Goal: Information Seeking & Learning: Learn about a topic

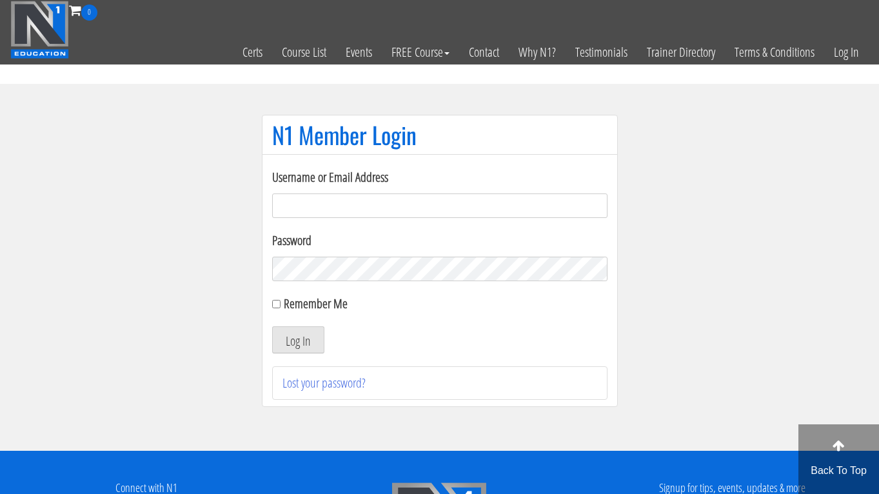
type input "[EMAIL_ADDRESS][DOMAIN_NAME]"
click at [297, 340] on button "Log In" at bounding box center [298, 339] width 52 height 27
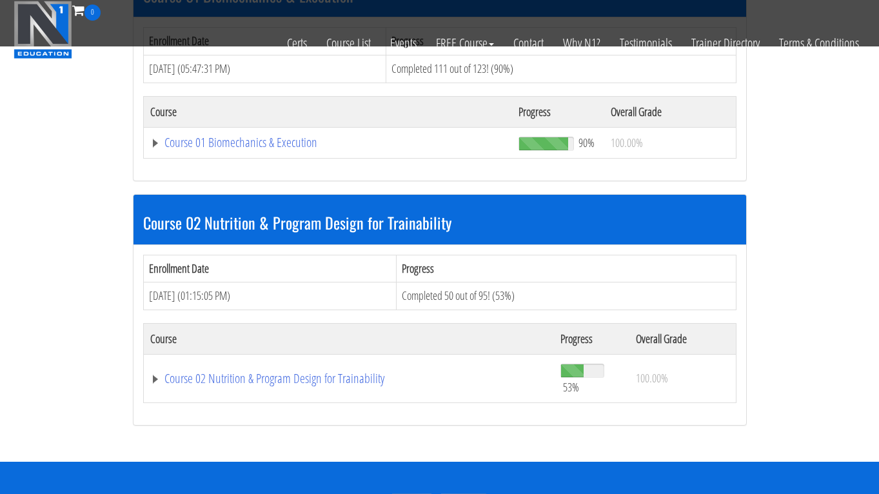
scroll to position [456, 0]
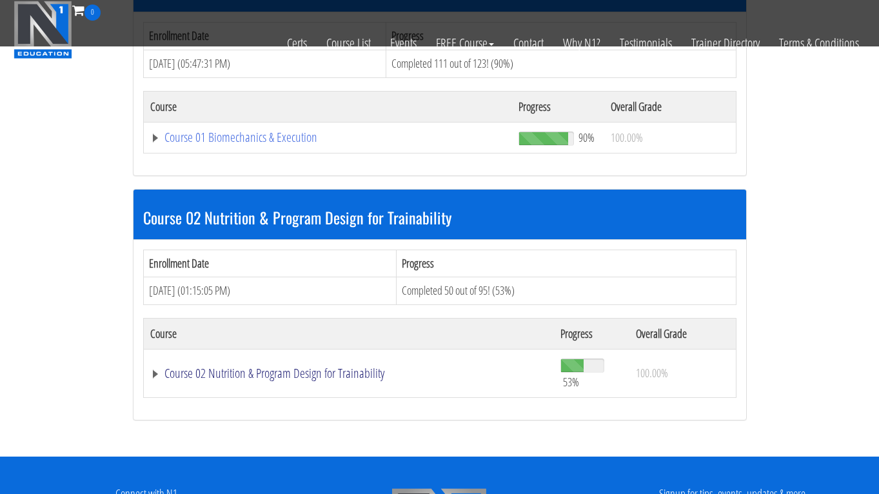
click at [264, 373] on link "Course 02 Nutrition & Program Design for Trainability" at bounding box center [349, 373] width 398 height 13
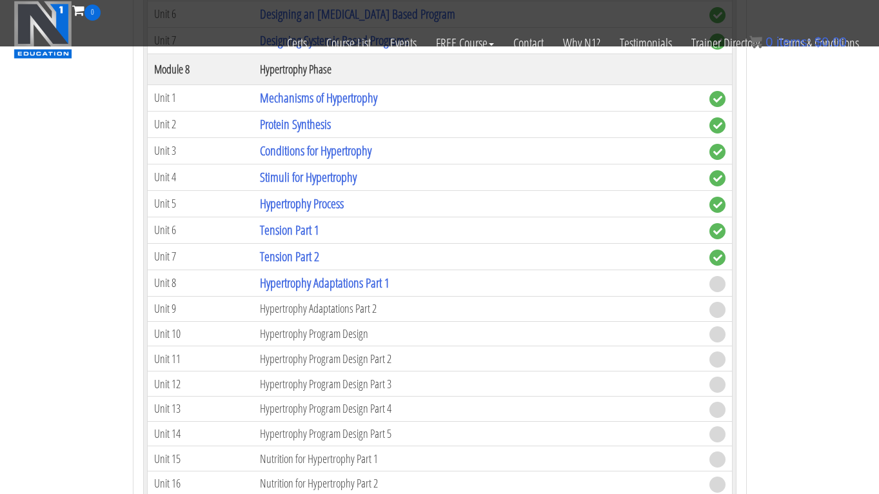
scroll to position [2186, 0]
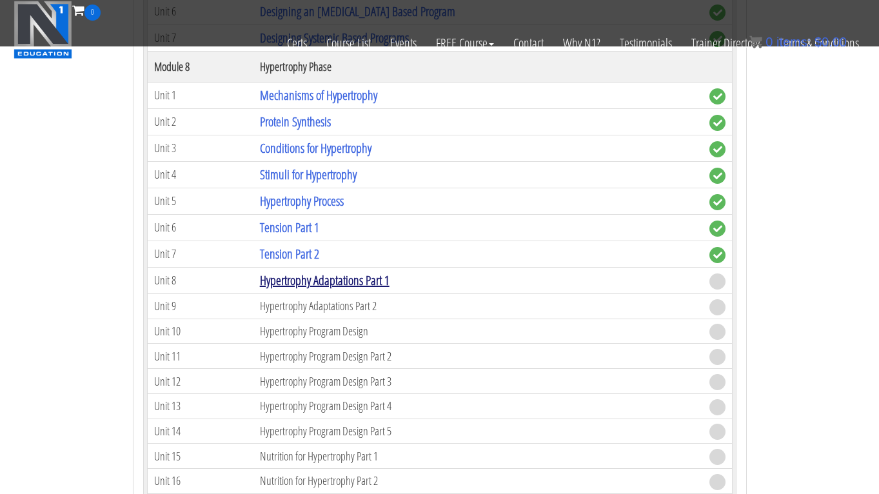
click at [322, 280] on link "Hypertrophy Adaptations Part 1" at bounding box center [325, 279] width 130 height 17
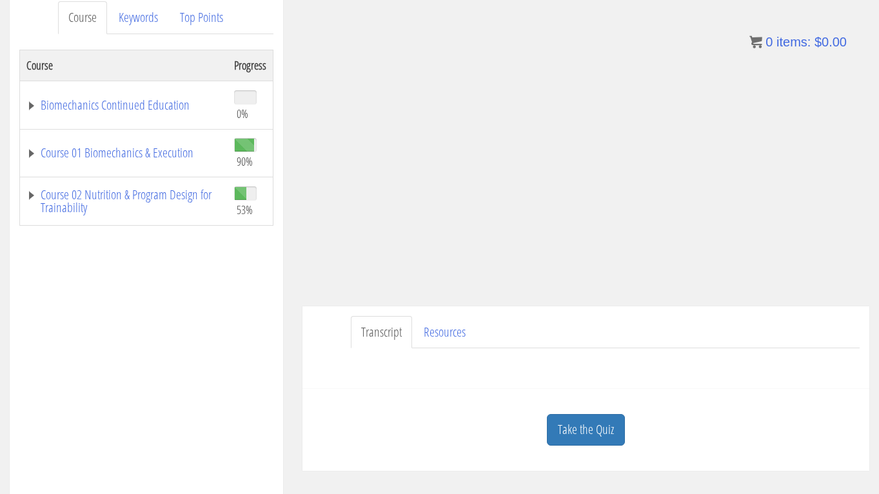
scroll to position [181, 0]
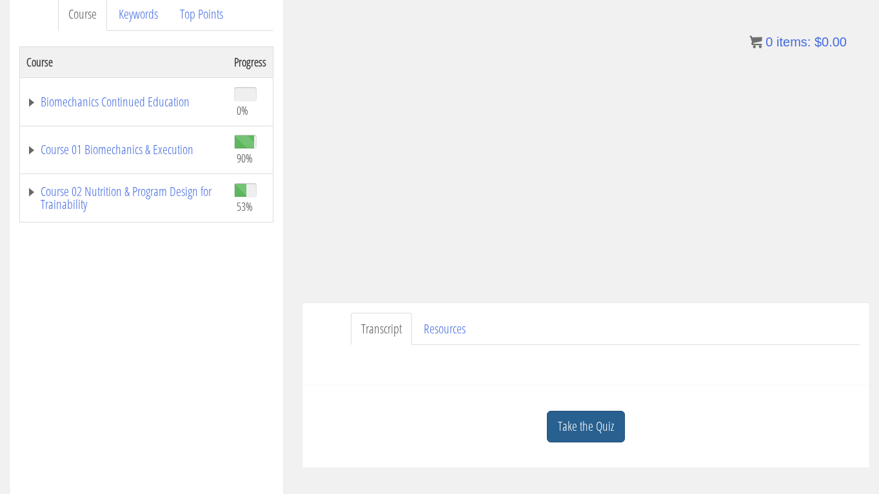
click at [609, 424] on link "Take the Quiz" at bounding box center [586, 427] width 78 height 32
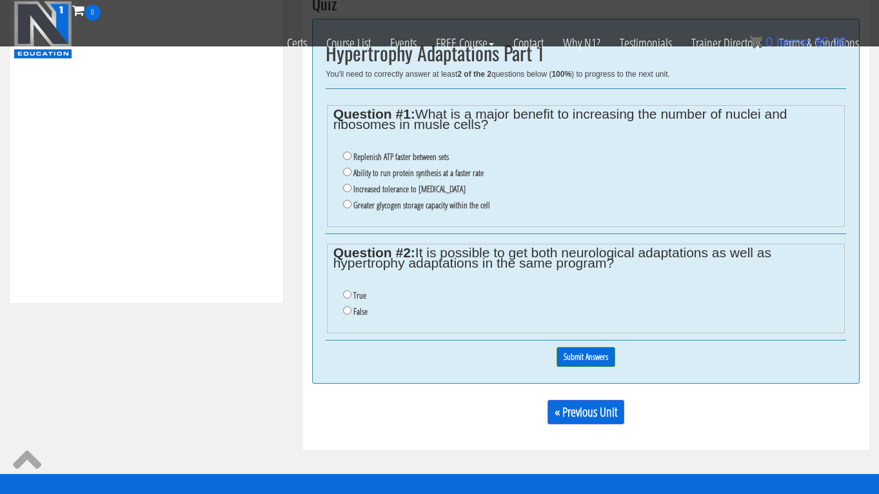
scroll to position [507, 0]
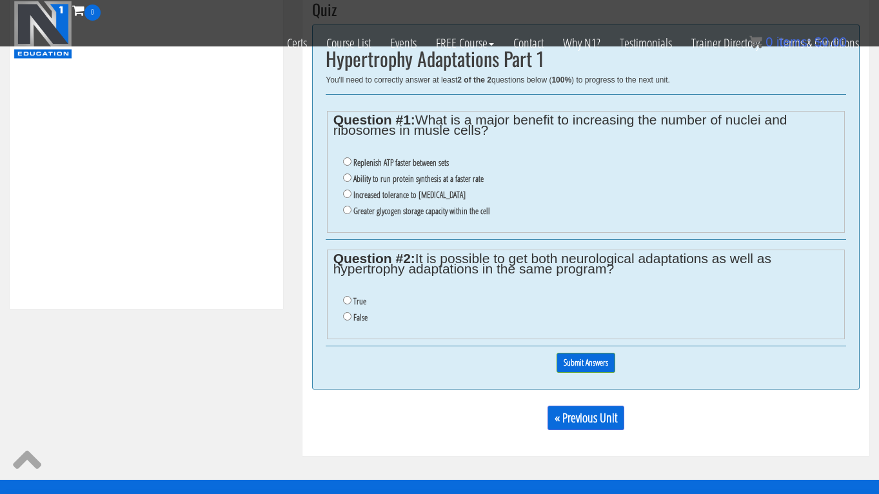
click at [453, 175] on label "Ability to run protein synthesis at a faster rate" at bounding box center [418, 178] width 130 height 10
click at [351, 175] on input "Ability to run protein synthesis at a faster rate" at bounding box center [347, 177] width 8 height 8
radio input "true"
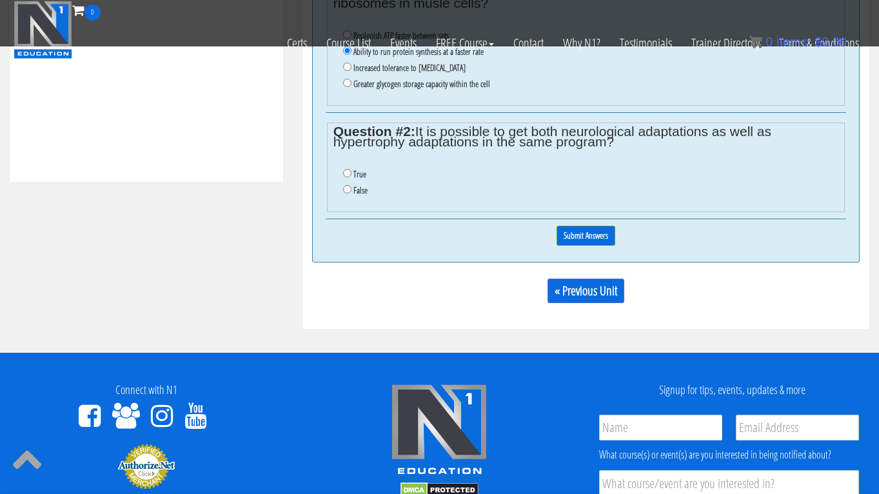
scroll to position [636, 0]
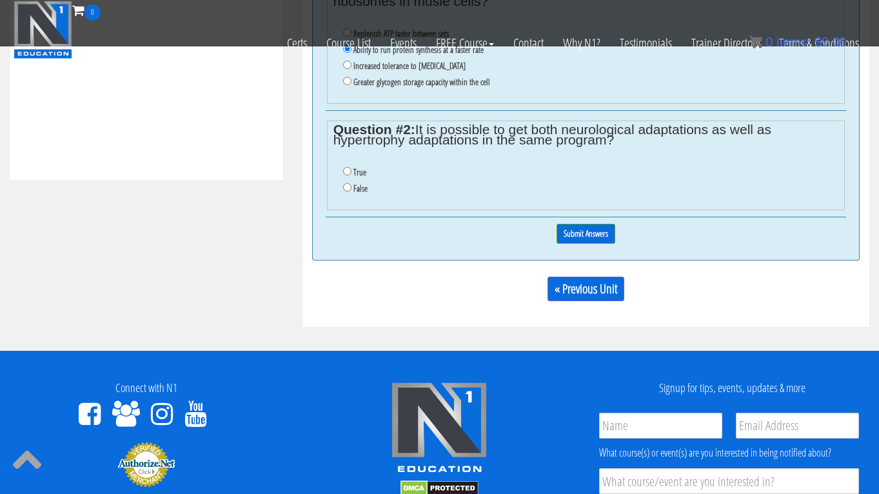
click at [358, 167] on label "True" at bounding box center [359, 172] width 13 height 10
click at [351, 167] on input "True" at bounding box center [347, 171] width 8 height 8
radio input "true"
click at [583, 224] on input "Submit Answers" at bounding box center [585, 234] width 59 height 20
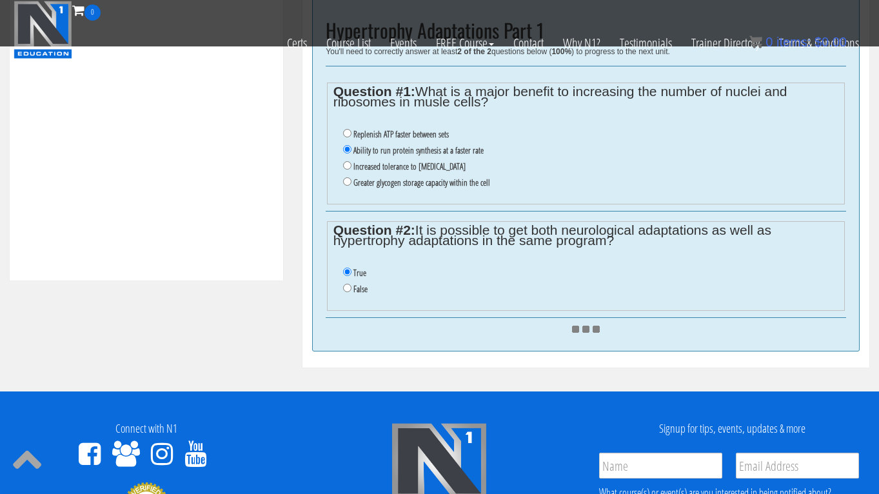
scroll to position [647, 0]
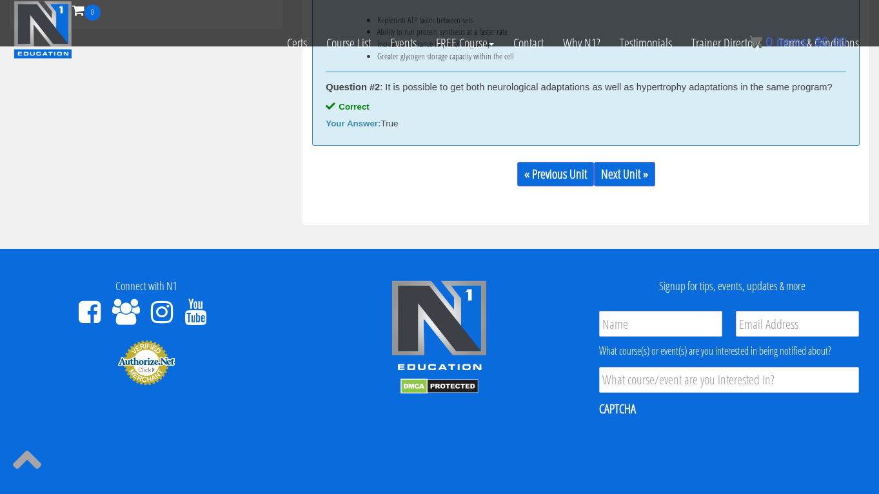
scroll to position [783, 0]
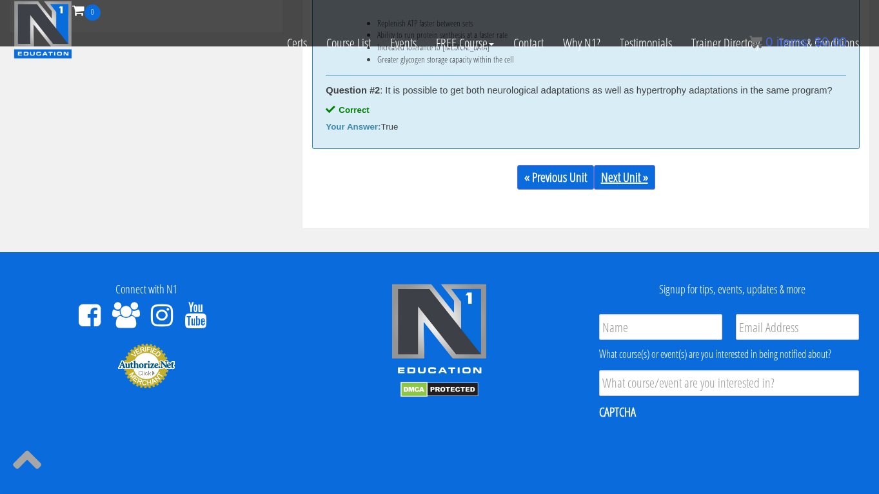
click at [622, 179] on link "Next Unit »" at bounding box center [624, 177] width 61 height 24
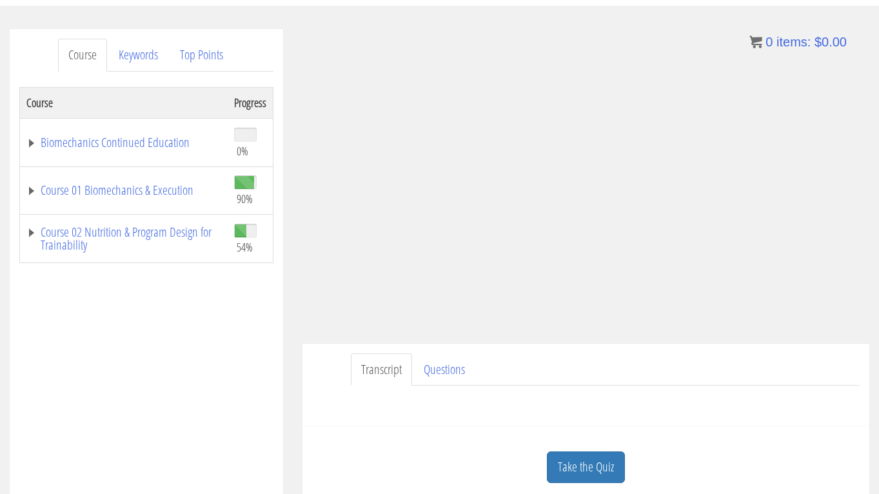
scroll to position [168, 0]
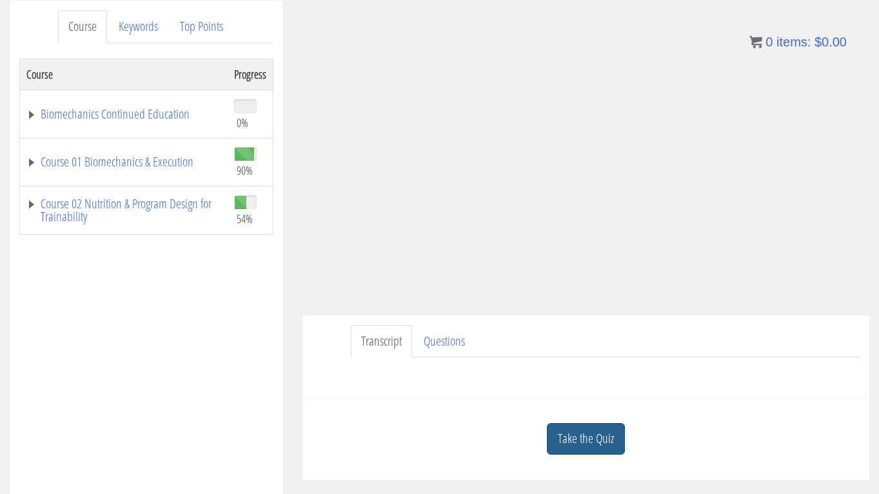
click at [585, 442] on link "Take the Quiz" at bounding box center [586, 439] width 78 height 32
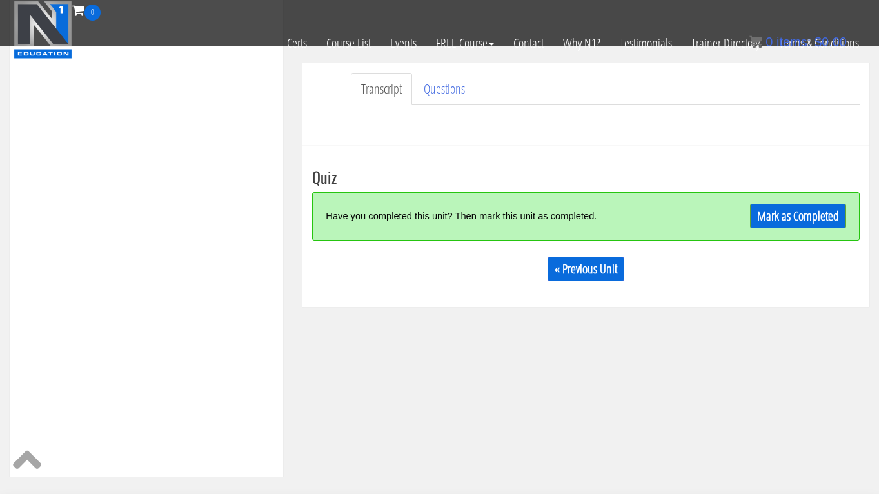
scroll to position [315, 0]
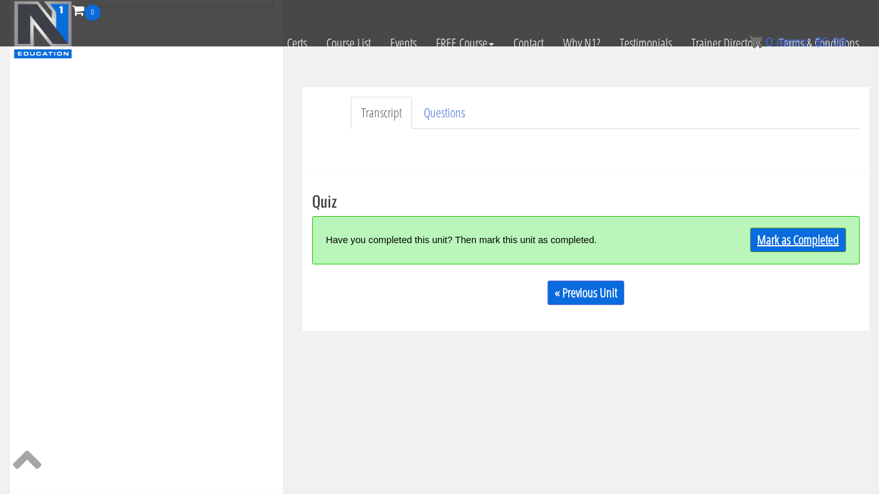
click at [787, 250] on link "Mark as Completed" at bounding box center [798, 240] width 96 height 24
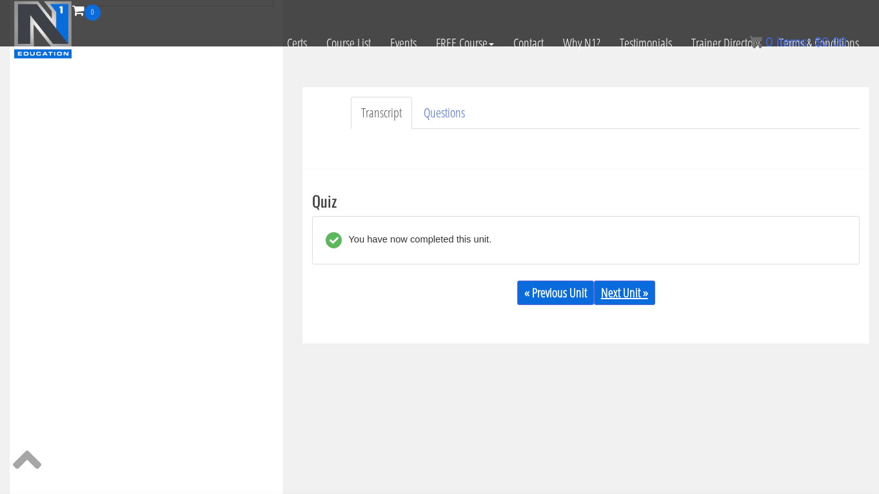
click at [637, 284] on link "Next Unit »" at bounding box center [624, 292] width 61 height 24
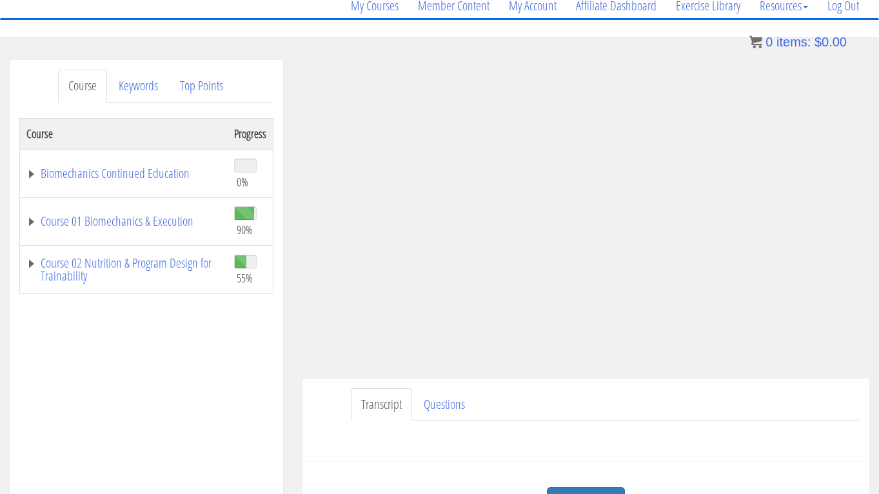
scroll to position [106, 0]
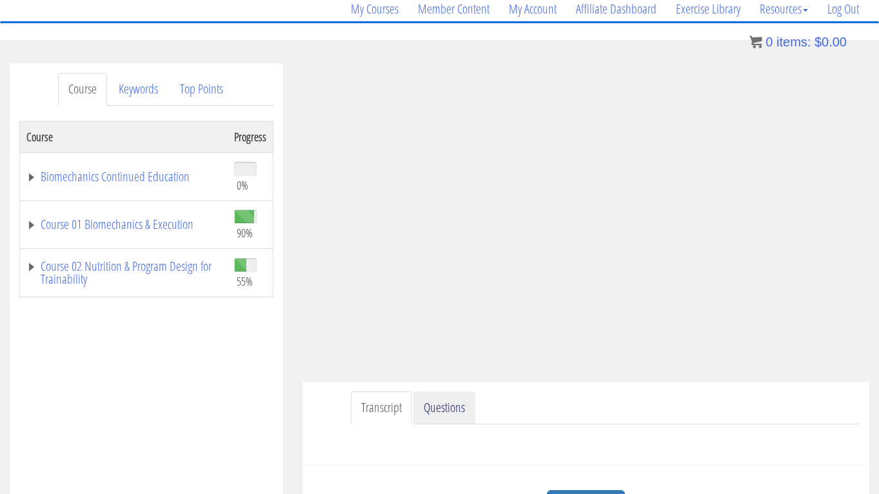
click at [466, 402] on link "Questions" at bounding box center [444, 407] width 62 height 33
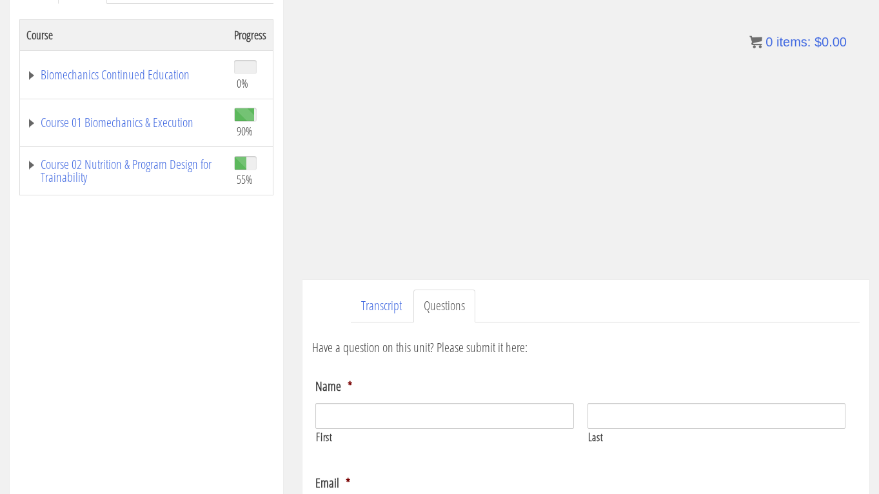
scroll to position [215, 0]
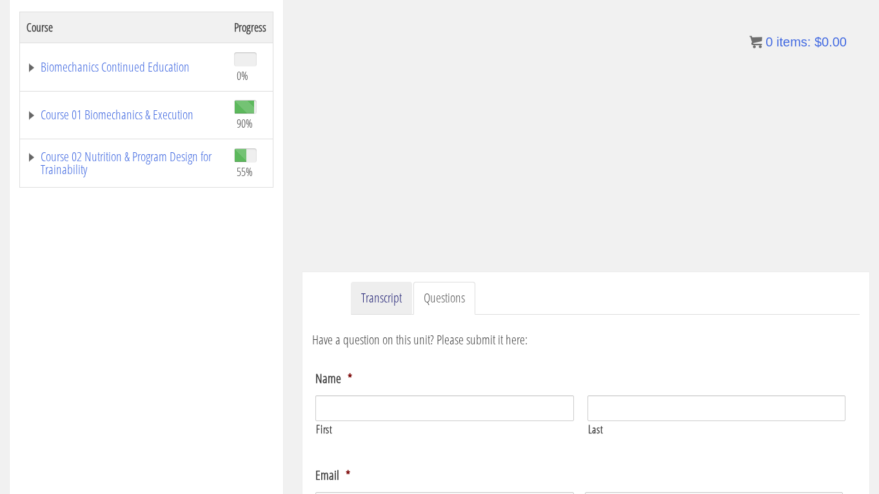
click at [391, 308] on link "Transcript" at bounding box center [381, 298] width 61 height 33
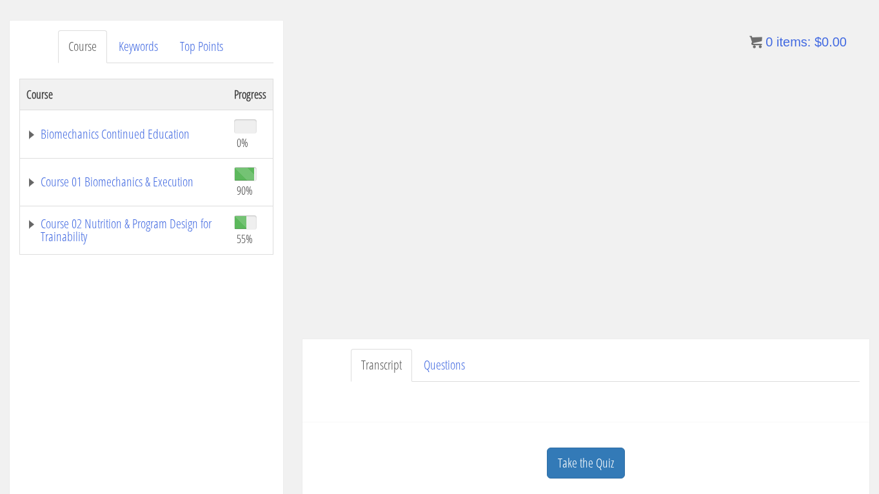
scroll to position [170, 0]
